Goal: Task Accomplishment & Management: Use online tool/utility

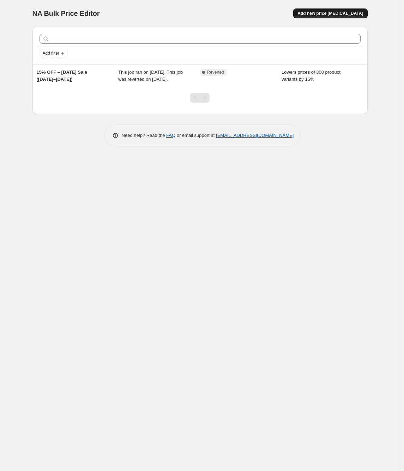
click at [331, 14] on span "Add new price [MEDICAL_DATA]" at bounding box center [330, 14] width 66 height 6
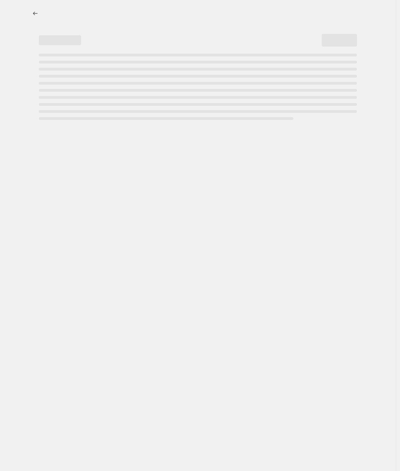
select select "percentage"
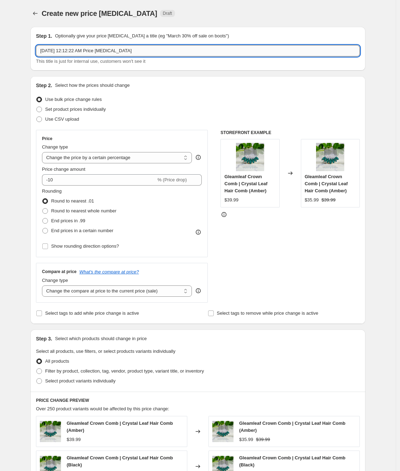
click at [153, 49] on input "[DATE] 12:12:22 AM Price [MEDICAL_DATA]" at bounding box center [198, 50] width 324 height 11
drag, startPoint x: 154, startPoint y: 48, endPoint x: 22, endPoint y: 49, distance: 132.6
click at [23, 48] on div "Create new price [MEDICAL_DATA]. This page is ready Create new price [MEDICAL_D…" at bounding box center [198, 358] width 396 height 716
paste input "[DATE] 30% OFF ([DATE] → [DATE])"
type input "[DATE] 30% OFF ([DATE] → [DATE])"
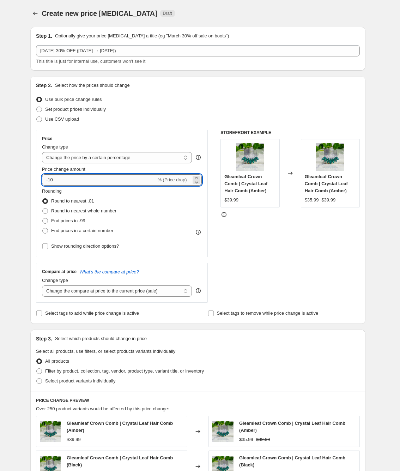
click at [66, 182] on input "-10" at bounding box center [99, 179] width 114 height 11
type input "-1"
type input "-30"
click at [259, 240] on div "STOREFRONT EXAMPLE Gleamleaf Crown Comb | Crystal Leaf Hair Comb (Amber) $39.99…" at bounding box center [289, 216] width 139 height 173
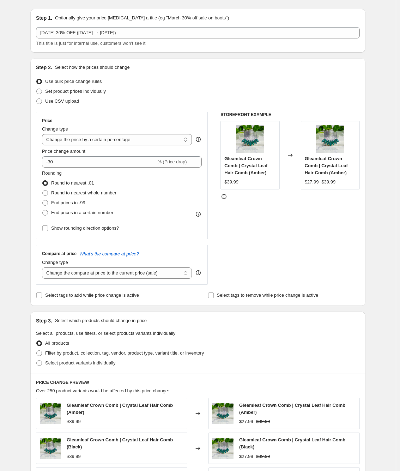
scroll to position [78, 0]
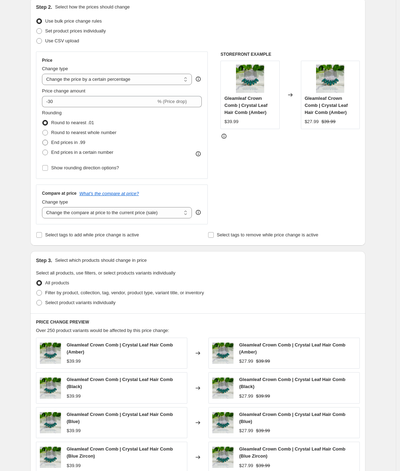
click at [47, 143] on span at bounding box center [45, 143] width 6 height 6
click at [43, 140] on input "End prices in .99" at bounding box center [42, 140] width 0 height 0
radio input "true"
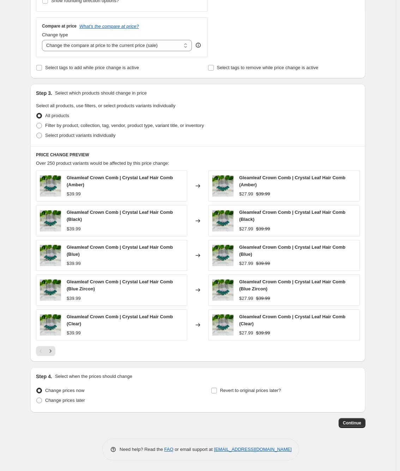
scroll to position [246, 0]
click at [39, 402] on span at bounding box center [39, 400] width 6 height 6
click at [37, 398] on input "Change prices later" at bounding box center [36, 397] width 0 height 0
radio input "true"
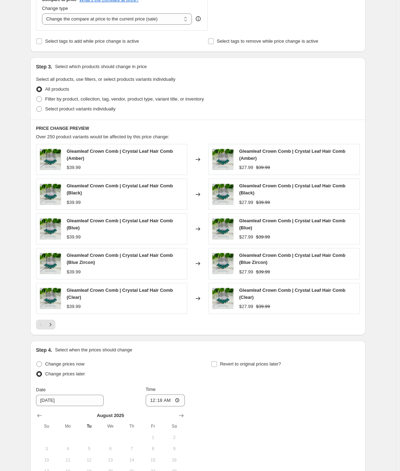
scroll to position [364, 0]
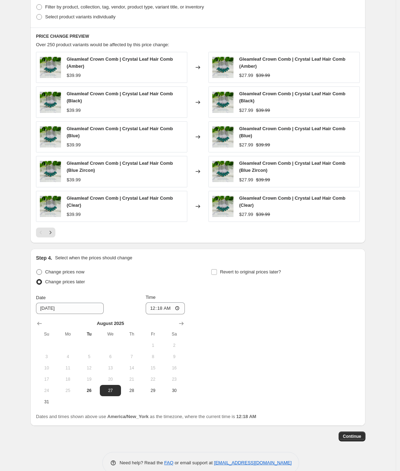
click at [42, 272] on span at bounding box center [39, 272] width 6 height 6
click at [37, 269] on input "Change prices now" at bounding box center [36, 269] width 0 height 0
radio input "true"
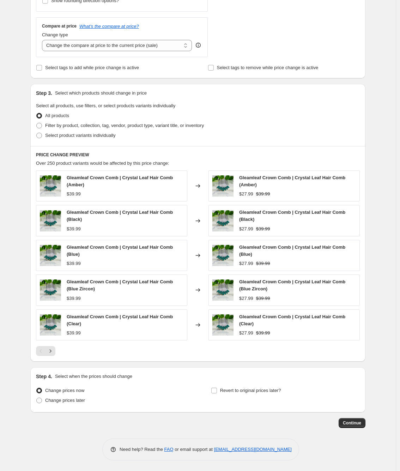
scroll to position [246, 0]
click at [217, 390] on input "Revert to original prices later?" at bounding box center [214, 391] width 6 height 6
checkbox input "true"
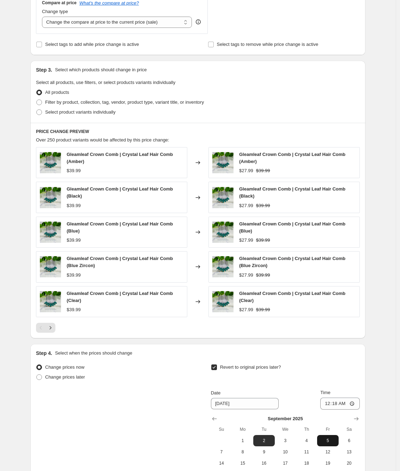
scroll to position [325, 0]
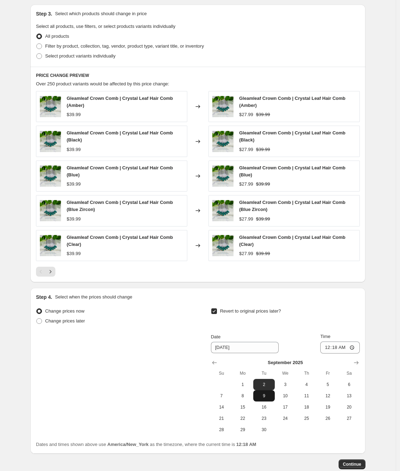
drag, startPoint x: 242, startPoint y: 396, endPoint x: 259, endPoint y: 394, distance: 16.8
click at [243, 396] on span "8" at bounding box center [243, 396] width 16 height 6
type input "[DATE]"
click at [338, 348] on input "00:18" at bounding box center [339, 347] width 39 height 12
click at [329, 348] on input "00:18" at bounding box center [339, 347] width 39 height 12
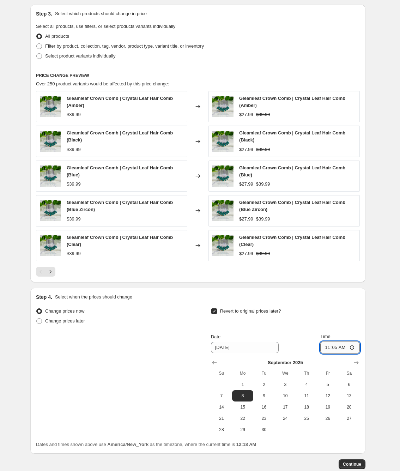
type input "11:59"
click at [327, 347] on input "11:59" at bounding box center [339, 347] width 39 height 12
click at [266, 394] on span "9" at bounding box center [264, 396] width 16 height 6
type input "[DATE]"
click at [328, 348] on input "11:59" at bounding box center [339, 347] width 39 height 12
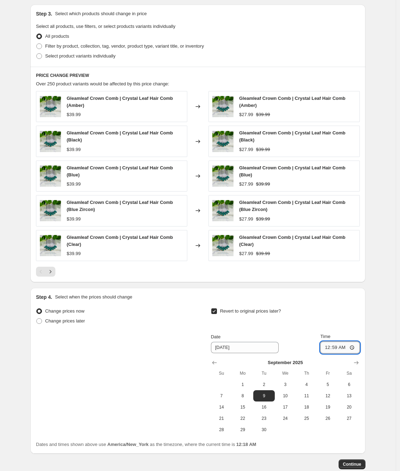
type input "00:00"
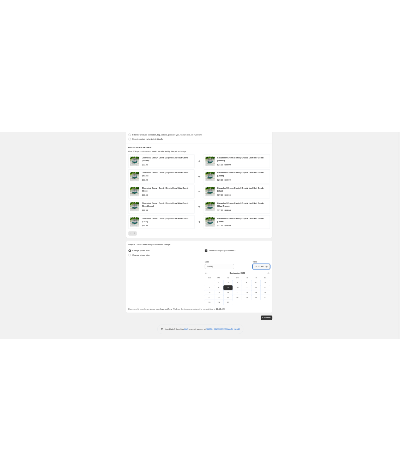
scroll to position [366, 0]
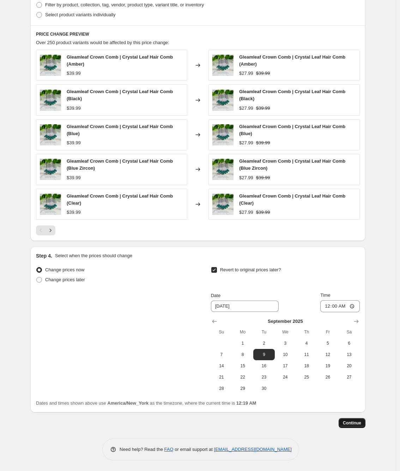
click at [355, 420] on button "Continue" at bounding box center [352, 423] width 27 height 10
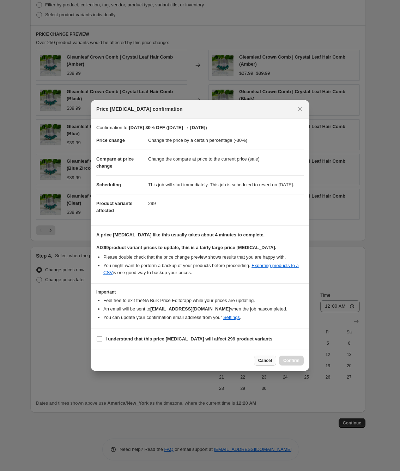
click at [265, 363] on span "Cancel" at bounding box center [265, 361] width 14 height 6
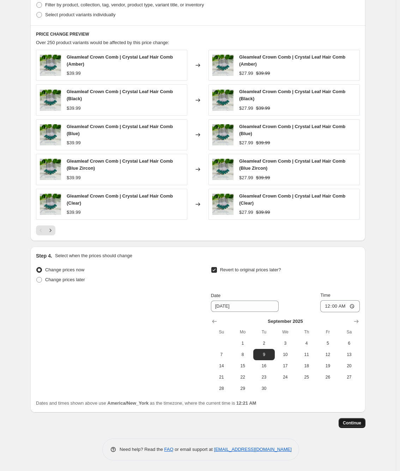
click at [358, 421] on span "Continue" at bounding box center [352, 423] width 18 height 6
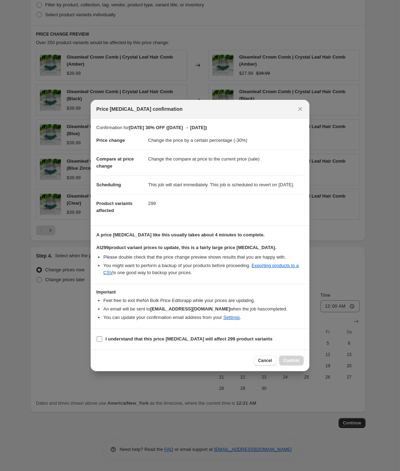
click at [99, 342] on input "I understand that this price [MEDICAL_DATA] will affect 299 product variants" at bounding box center [100, 339] width 6 height 6
checkbox input "true"
drag, startPoint x: 280, startPoint y: 363, endPoint x: 288, endPoint y: 362, distance: 8.8
click at [288, 362] on button "Confirm" at bounding box center [291, 360] width 25 height 10
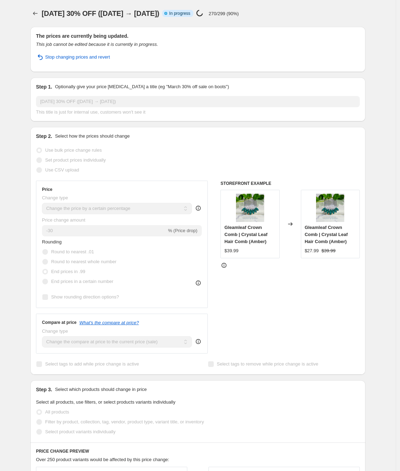
select select "percentage"
